Goal: Communication & Community: Answer question/provide support

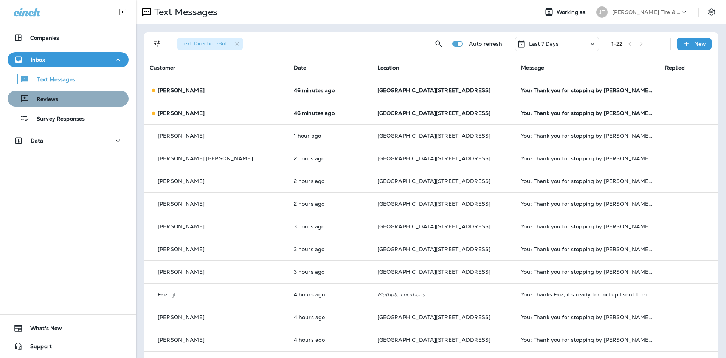
click at [102, 99] on div "Reviews" at bounding box center [68, 98] width 115 height 11
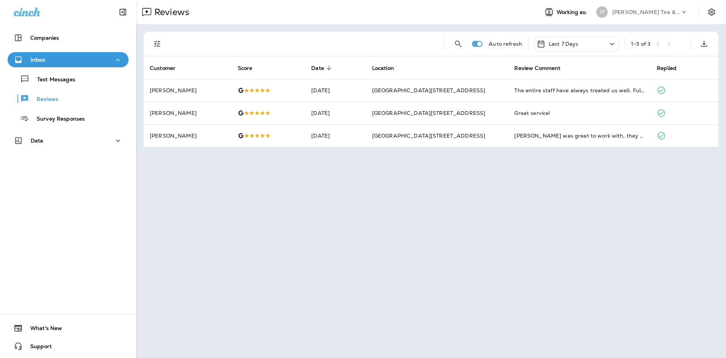
click at [86, 87] on div "Text Messages Reviews Survey Responses" at bounding box center [68, 96] width 121 height 59
click at [85, 77] on div "Text Messages" at bounding box center [68, 78] width 115 height 11
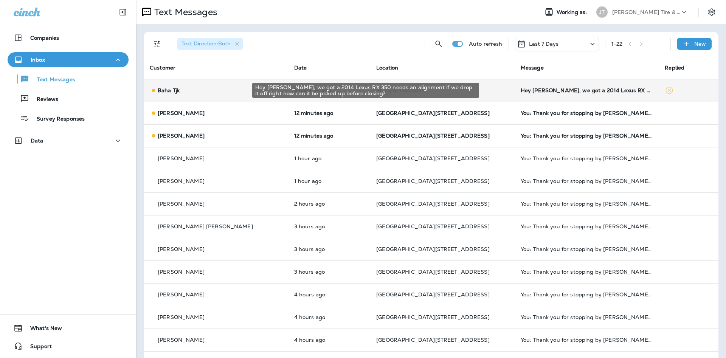
click at [591, 90] on div "Hey [PERSON_NAME], we got a 2014 Lexus RX 350 needs an alignment if we drop it …" at bounding box center [586, 90] width 132 height 6
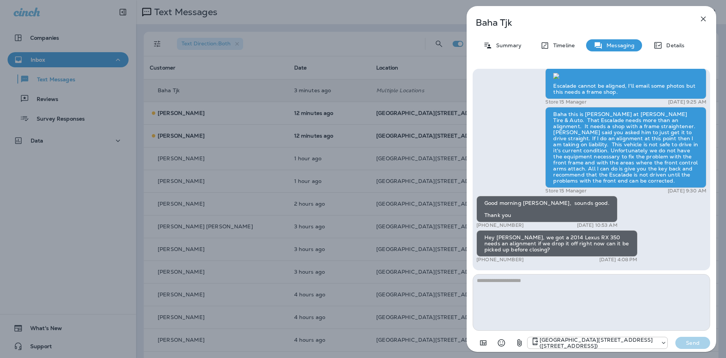
click at [593, 285] on textarea at bounding box center [590, 302] width 237 height 57
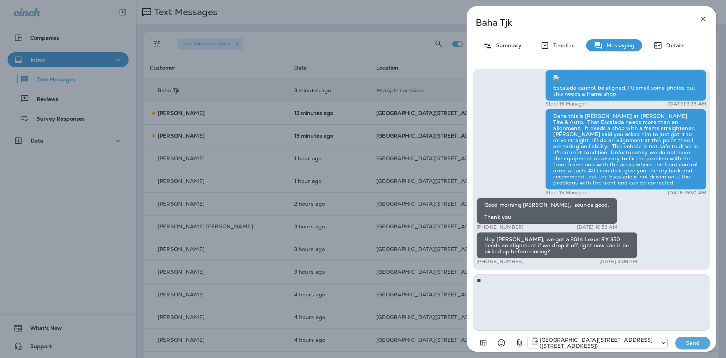
type textarea "*"
type textarea "**********"
click at [680, 336] on div "[GEOGRAPHIC_DATA][STREET_ADDRESS] ([STREET_ADDRESS]) Send" at bounding box center [590, 341] width 237 height 20
click at [681, 342] on p "Send" at bounding box center [693, 342] width 32 height 7
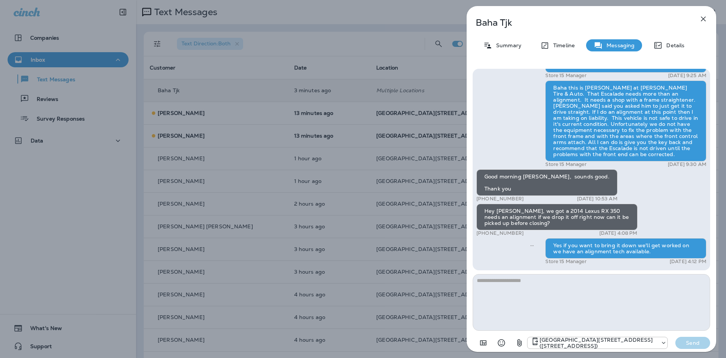
click at [704, 22] on icon "button" at bounding box center [702, 18] width 9 height 9
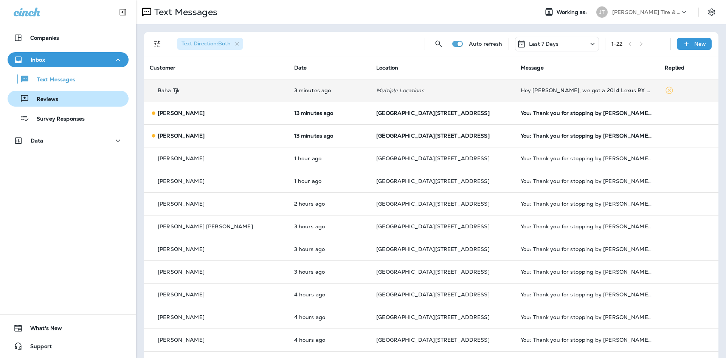
click at [85, 100] on div "Reviews" at bounding box center [68, 98] width 115 height 11
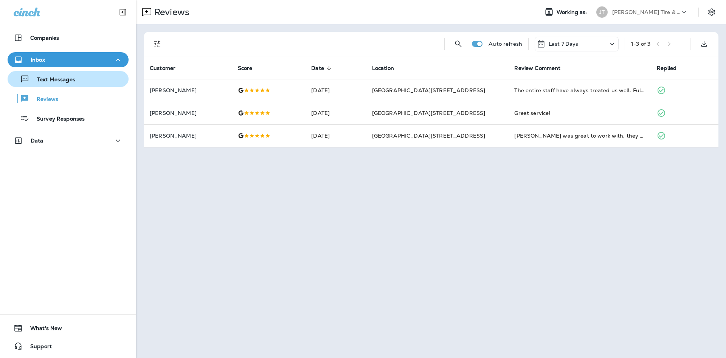
click at [96, 75] on div "Text Messages" at bounding box center [68, 78] width 115 height 11
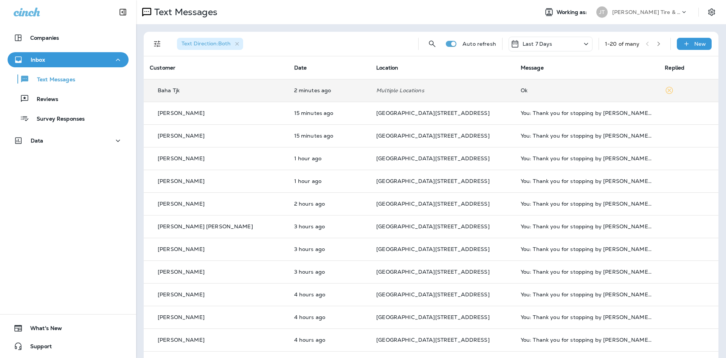
click at [528, 93] on td "Ok" at bounding box center [586, 90] width 144 height 23
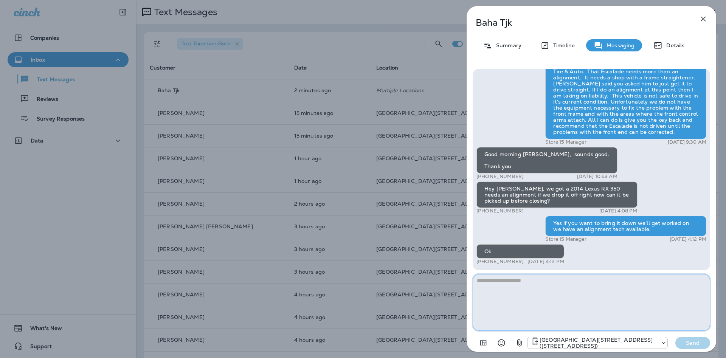
click at [249, 135] on div "Baha Tjk Summary Timeline Messaging Details Hi Baha, it's [PERSON_NAME] at [PER…" at bounding box center [363, 179] width 726 height 358
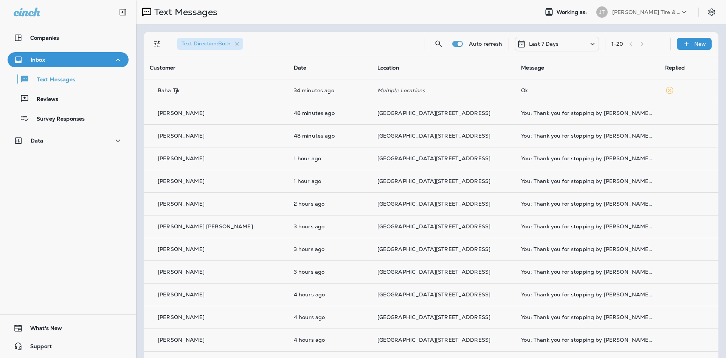
click at [75, 100] on div at bounding box center [402, 179] width 726 height 358
click at [74, 100] on div "Reviews" at bounding box center [68, 98] width 115 height 11
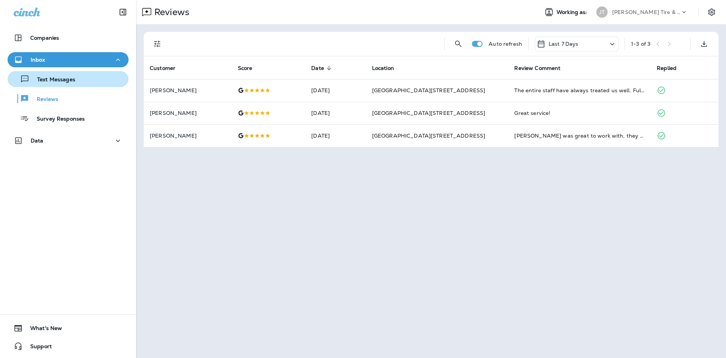
click at [37, 81] on p "Text Messages" at bounding box center [52, 79] width 46 height 7
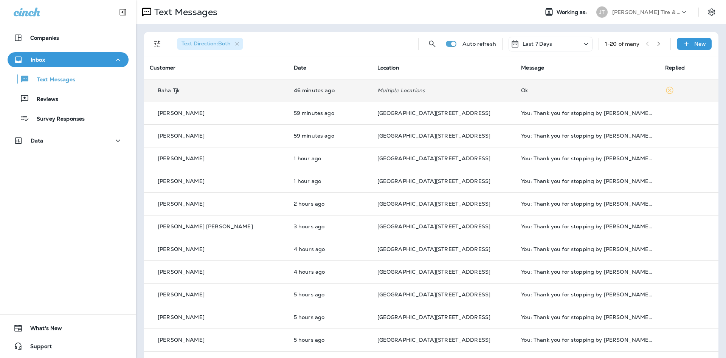
click at [515, 96] on td "Ok" at bounding box center [587, 90] width 144 height 23
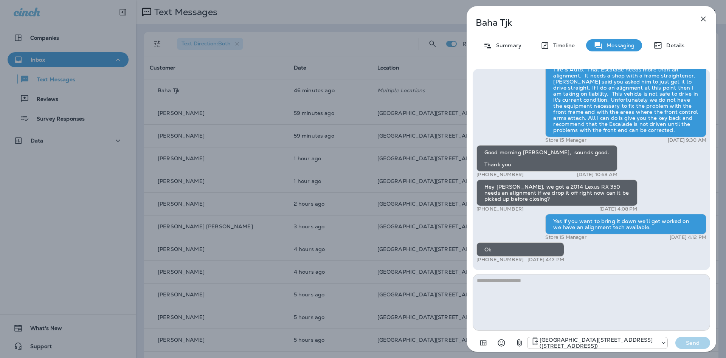
click at [603, 279] on textarea at bounding box center [590, 302] width 237 height 57
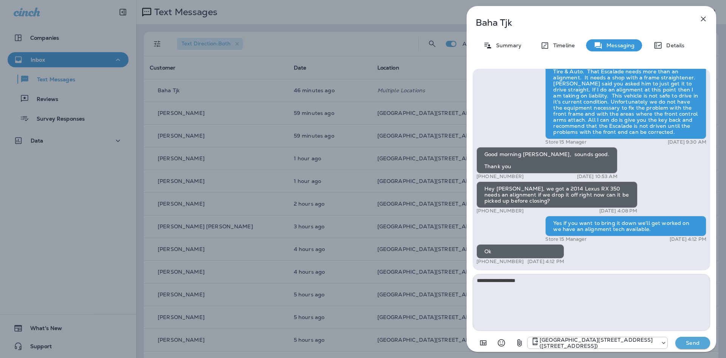
type textarea "**********"
click at [689, 341] on p "Send" at bounding box center [693, 342] width 32 height 7
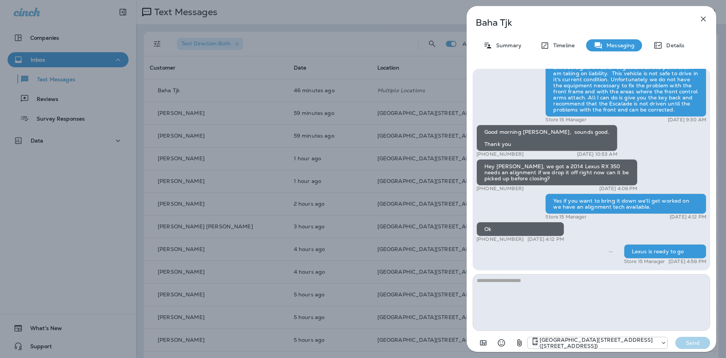
click at [328, 138] on div "Baha Tjk Summary Timeline Messaging Details Hi Baha, it's [PERSON_NAME] at [PER…" at bounding box center [363, 179] width 726 height 358
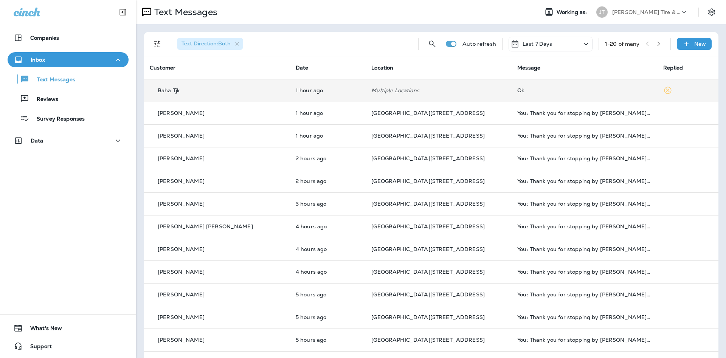
click at [365, 82] on td "Multiple Locations" at bounding box center [438, 90] width 146 height 23
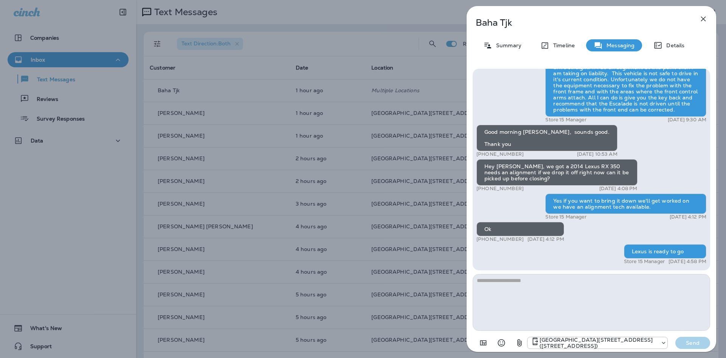
click at [697, 23] on button "button" at bounding box center [702, 18] width 15 height 15
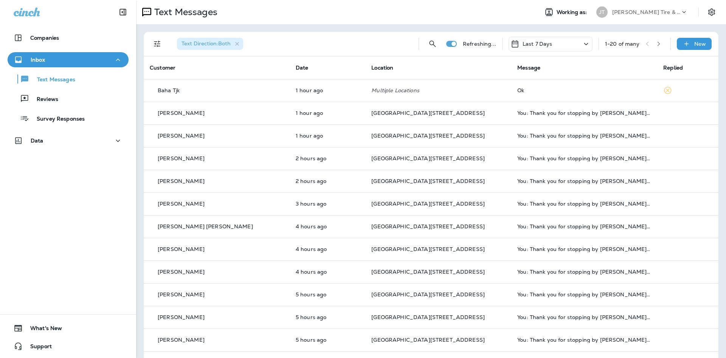
click at [95, 103] on div "Reviews" at bounding box center [68, 98] width 115 height 11
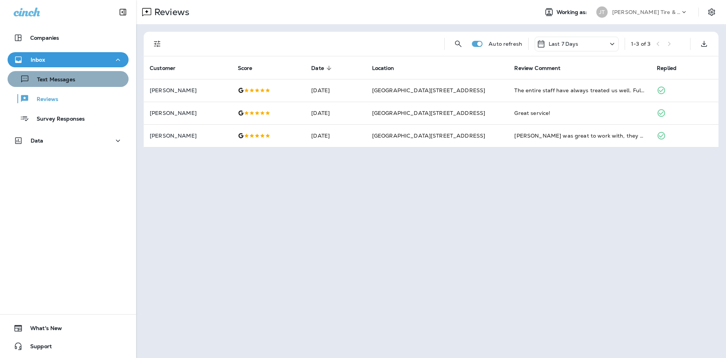
click at [104, 76] on div "Text Messages" at bounding box center [68, 78] width 115 height 11
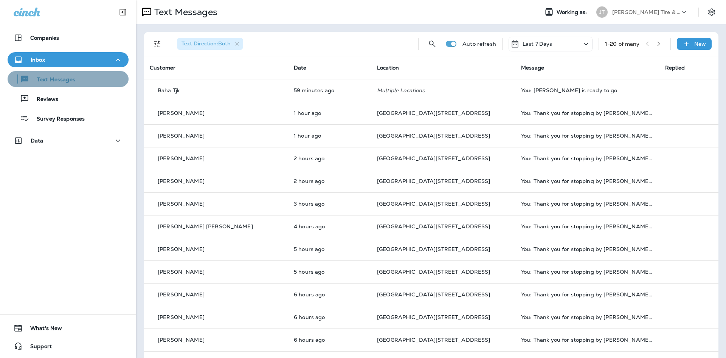
click at [66, 82] on p "Text Messages" at bounding box center [52, 79] width 46 height 7
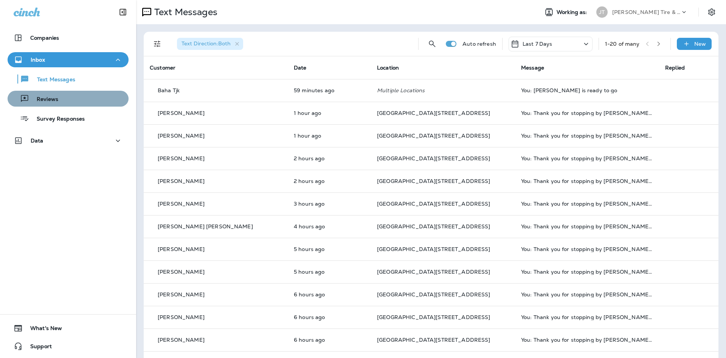
click at [69, 96] on div "Reviews" at bounding box center [68, 98] width 115 height 11
